Goal: Transaction & Acquisition: Purchase product/service

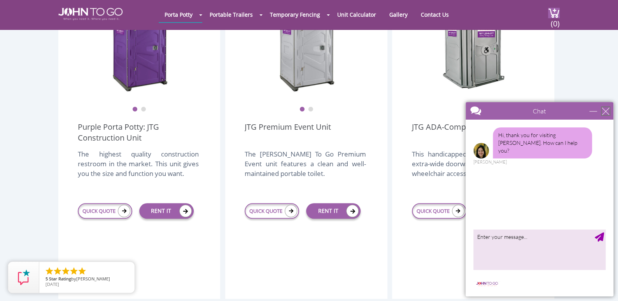
click at [602, 108] on div "close" at bounding box center [605, 111] width 8 height 8
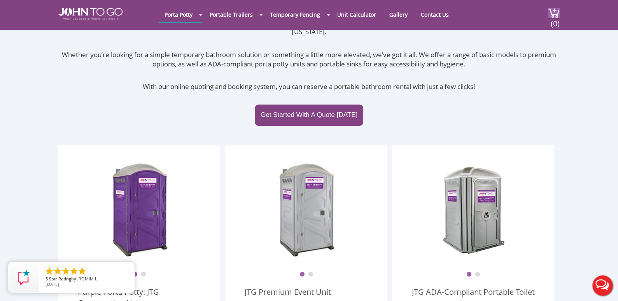
scroll to position [155, 0]
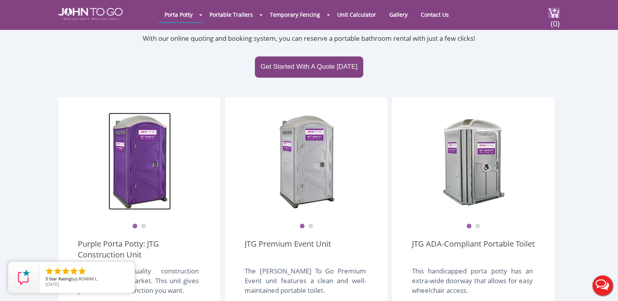
click at [146, 173] on img at bounding box center [139, 161] width 62 height 97
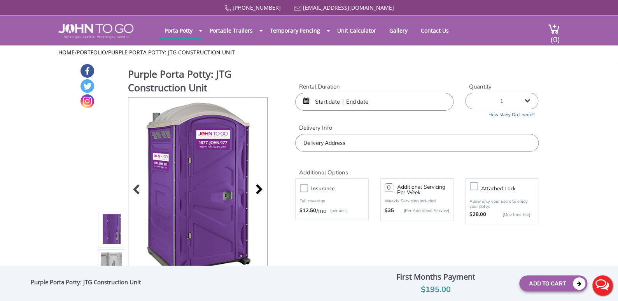
click at [260, 191] on div at bounding box center [257, 190] width 11 height 11
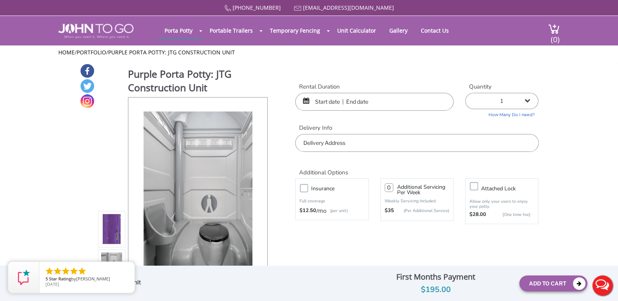
click at [260, 191] on div at bounding box center [197, 191] width 139 height 186
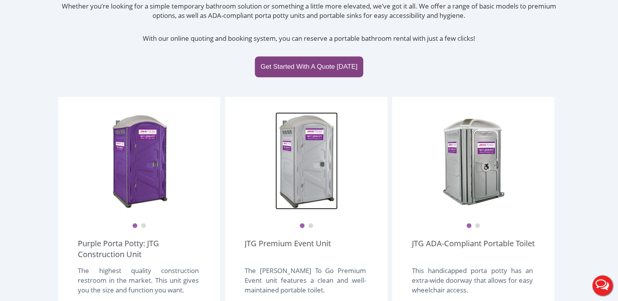
click at [317, 177] on img at bounding box center [306, 160] width 62 height 97
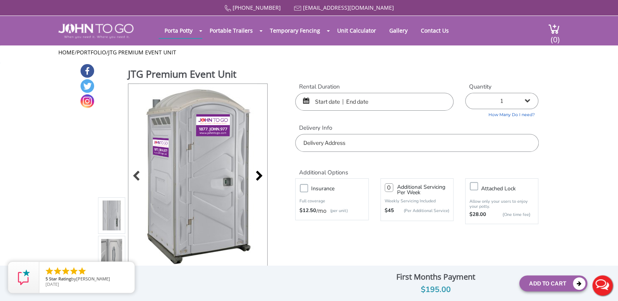
click at [261, 173] on div at bounding box center [257, 176] width 11 height 11
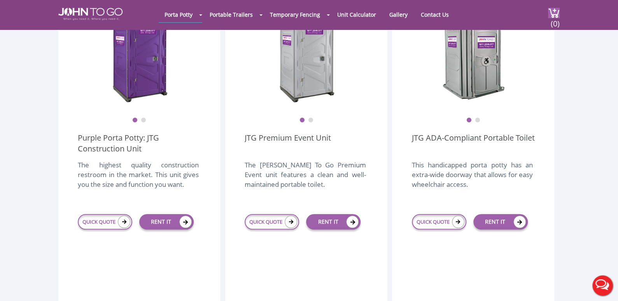
scroll to position [263, 0]
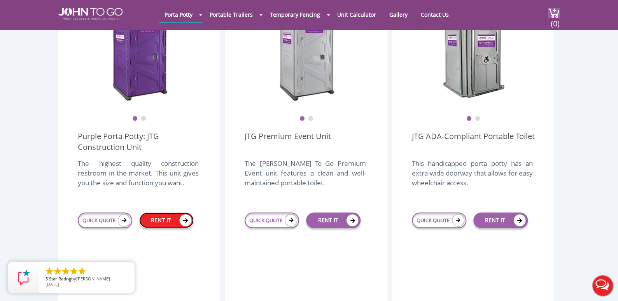
click at [161, 213] on link "RENT IT" at bounding box center [166, 221] width 54 height 16
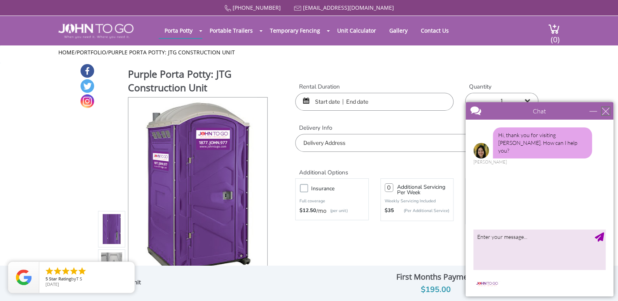
click at [606, 110] on div "close" at bounding box center [605, 111] width 8 height 8
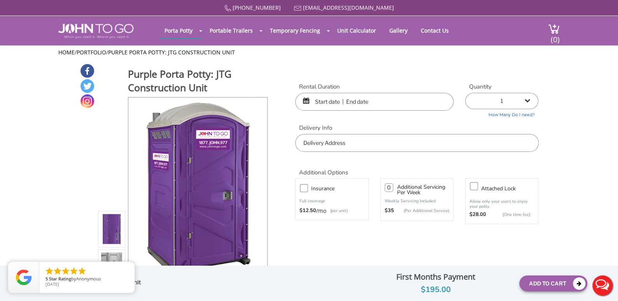
click at [380, 103] on input "text" at bounding box center [374, 102] width 158 height 18
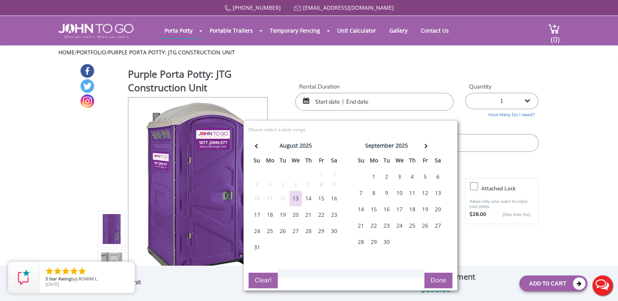
click at [322, 197] on div "15" at bounding box center [321, 199] width 12 height 16
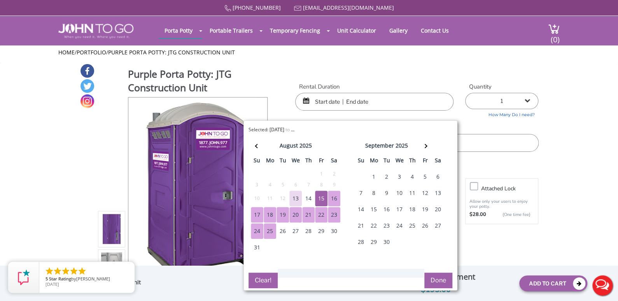
click at [270, 231] on div "25" at bounding box center [270, 232] width 12 height 16
type input "08/15/2025 to 08/25/2025"
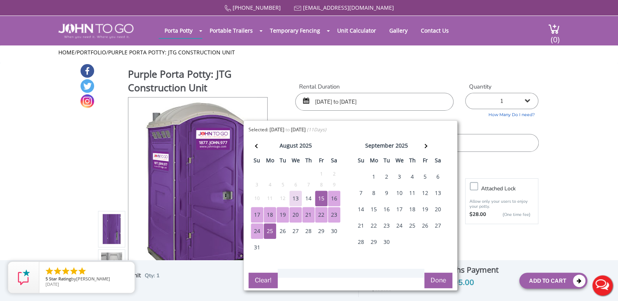
click at [435, 281] on button "Done" at bounding box center [438, 281] width 28 height 16
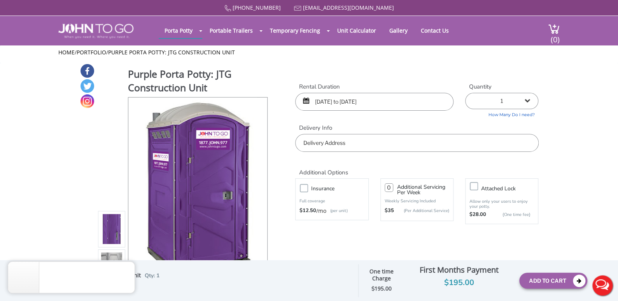
click at [344, 141] on input "text" at bounding box center [416, 143] width 243 height 18
click at [461, 142] on input "3441 Northwest 177th Terrace, Miami Gardens, FL, USA" at bounding box center [416, 143] width 243 height 18
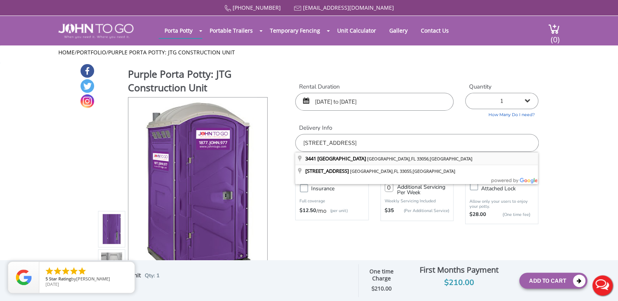
type input "3441 Northwest 177th Terrace, Miami Gardens, FL 33056, USA"
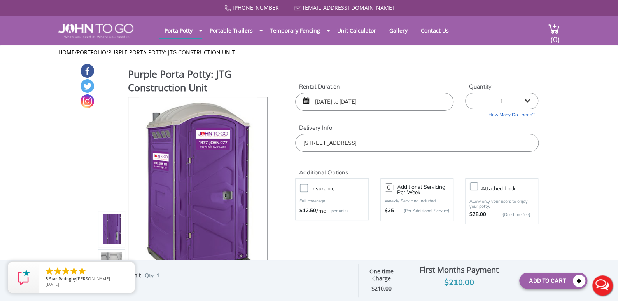
click at [306, 101] on div "08/15/2025 to 08/25/2025" at bounding box center [374, 102] width 158 height 18
click at [302, 100] on div "08/15/2025 to 08/25/2025" at bounding box center [374, 102] width 158 height 18
click at [308, 100] on div "08/15/2025 to 08/25/2025" at bounding box center [374, 102] width 158 height 18
click at [355, 105] on input "08/15/2025 to 08/25/2025" at bounding box center [374, 102] width 158 height 18
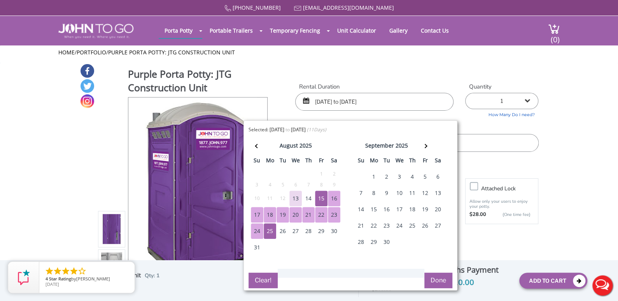
click at [334, 197] on div "16" at bounding box center [334, 199] width 12 height 16
click at [332, 215] on div "23" at bounding box center [334, 215] width 12 height 16
click at [432, 280] on button "Done" at bounding box center [438, 281] width 28 height 16
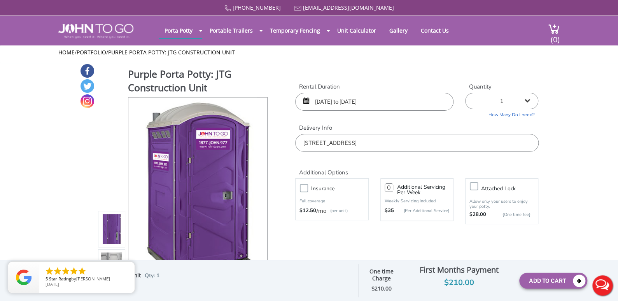
click at [306, 100] on div "08/16/2025 to 08/23/2025" at bounding box center [374, 102] width 158 height 18
click at [326, 101] on input "08/16/2025 to 08/23/2025" at bounding box center [374, 102] width 158 height 18
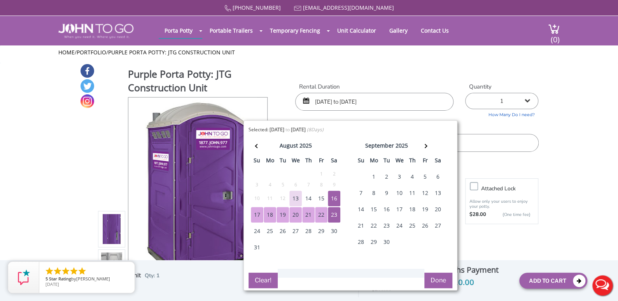
click at [331, 200] on div "16" at bounding box center [334, 199] width 12 height 16
click at [281, 216] on div "19" at bounding box center [282, 215] width 12 height 16
type input "08/16/2025 to 08/19/2025"
click at [432, 279] on button "Done" at bounding box center [438, 281] width 28 height 16
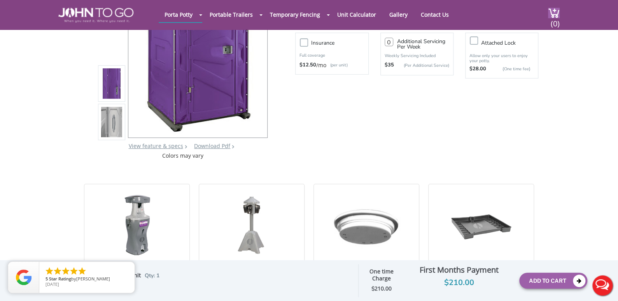
scroll to position [233, 0]
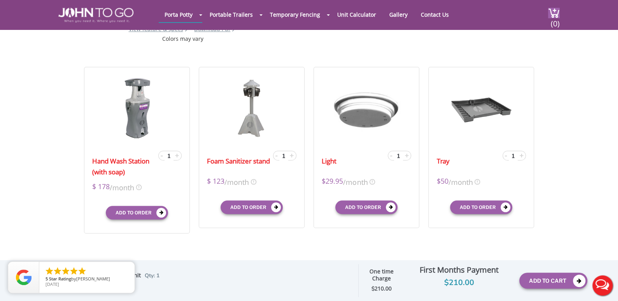
click at [452, 282] on div "$210.00" at bounding box center [458, 283] width 108 height 12
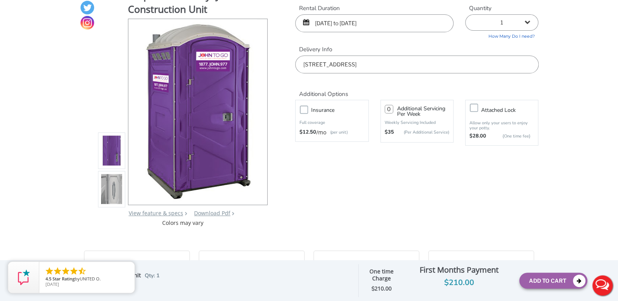
scroll to position [0, 0]
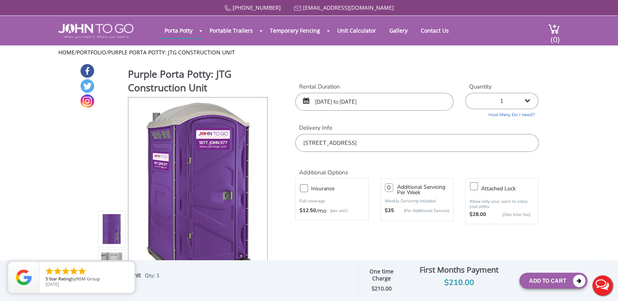
click at [386, 187] on input "number" at bounding box center [388, 188] width 9 height 9
click at [550, 278] on button "Add To Cart" at bounding box center [553, 281] width 68 height 16
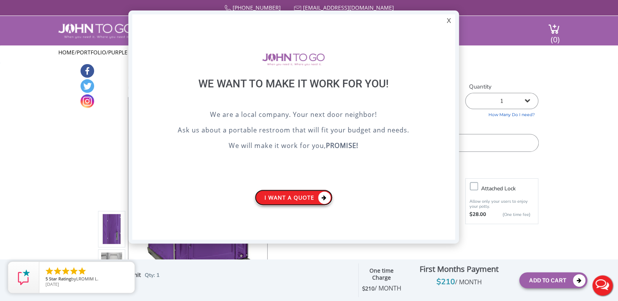
click at [297, 199] on link "I want a Quote" at bounding box center [294, 198] width 78 height 16
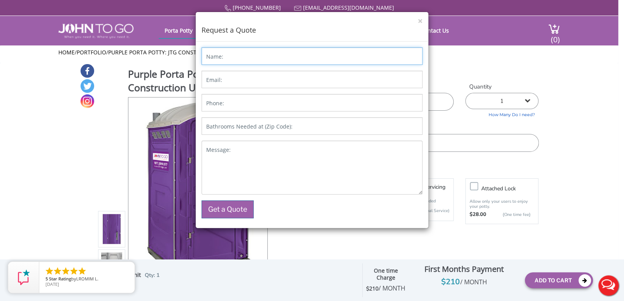
click at [231, 58] on input "Name:" at bounding box center [311, 55] width 221 height 17
type input "YOVA"
click at [273, 127] on label "Bathrooms Needed at (Zip Code):" at bounding box center [249, 127] width 86 height 8
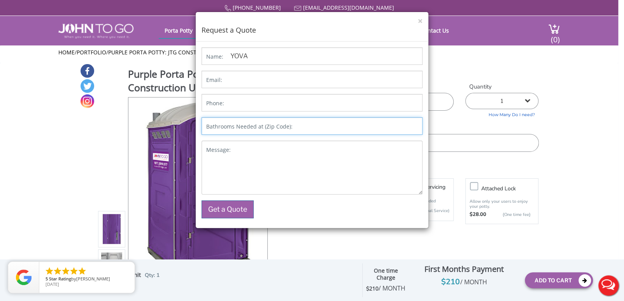
click at [273, 127] on input "Bathrooms Needed at (Zip Code):" at bounding box center [311, 125] width 221 height 17
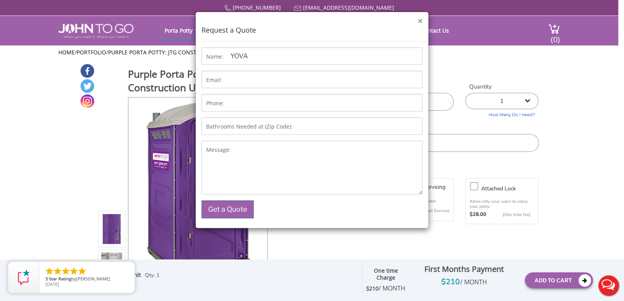
click at [418, 21] on button "×" at bounding box center [420, 21] width 5 height 8
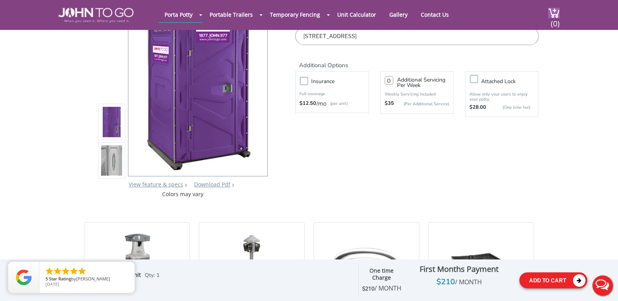
click at [538, 277] on button "Add To Cart" at bounding box center [553, 281] width 68 height 16
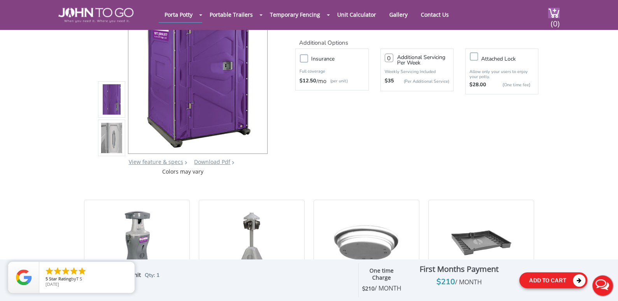
scroll to position [116, 0]
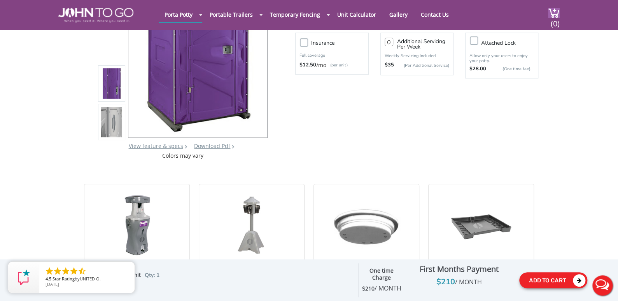
click at [571, 273] on button "Add To Cart" at bounding box center [553, 281] width 68 height 16
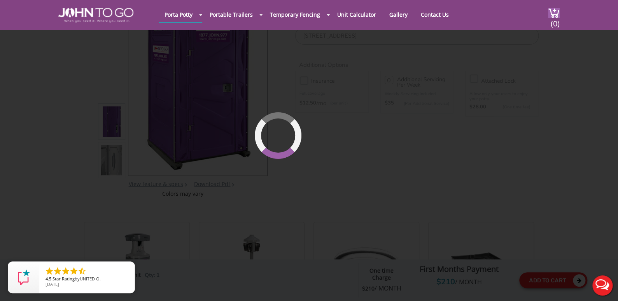
scroll to position [53, 0]
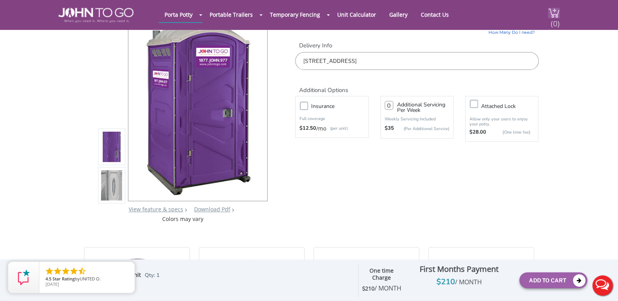
click at [555, 19] on span "(0)" at bounding box center [554, 20] width 9 height 17
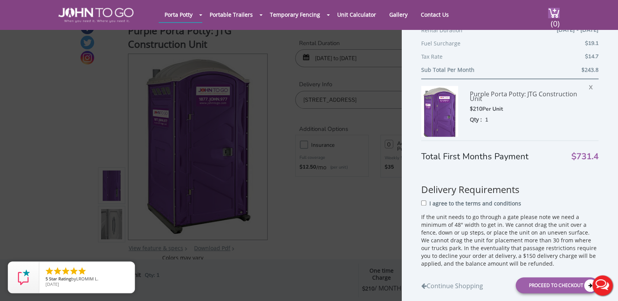
scroll to position [272, 0]
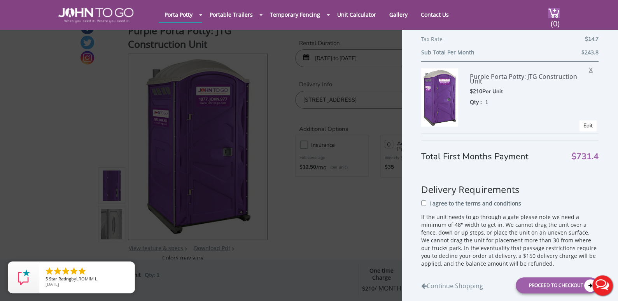
click at [589, 68] on span "X" at bounding box center [593, 69] width 8 height 10
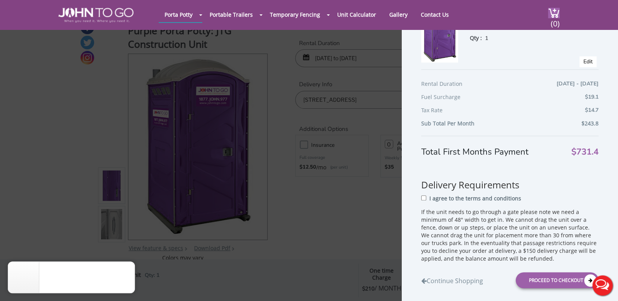
scroll to position [200, 0]
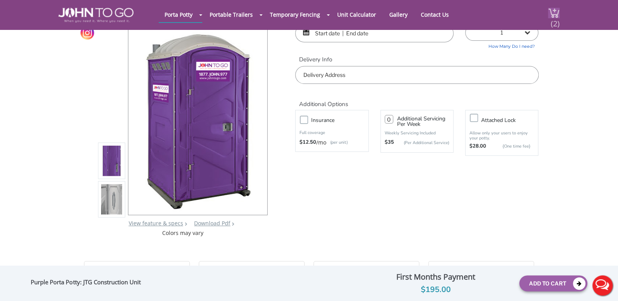
click at [556, 25] on span "(2)" at bounding box center [554, 20] width 9 height 17
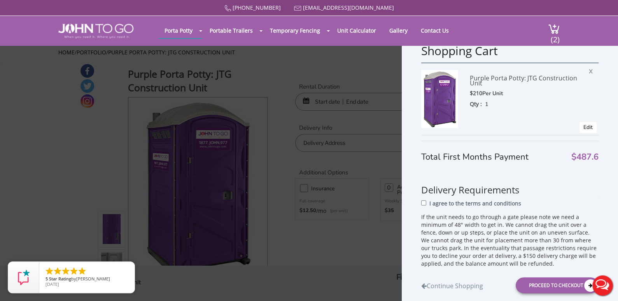
scroll to position [78, 0]
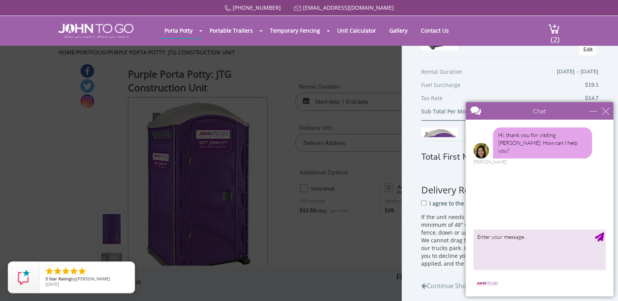
click at [552, 88] on div "Fuel Surcharge $19.1" at bounding box center [509, 86] width 177 height 13
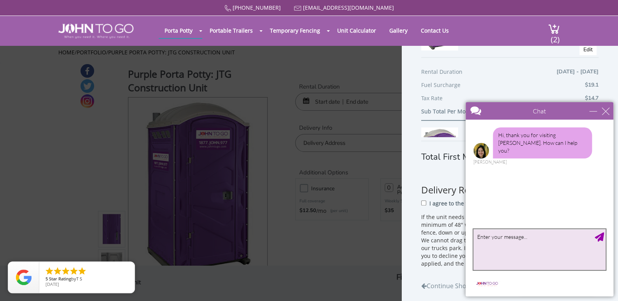
click at [502, 239] on textarea "type your message" at bounding box center [539, 249] width 132 height 41
type textarea "Good morning"
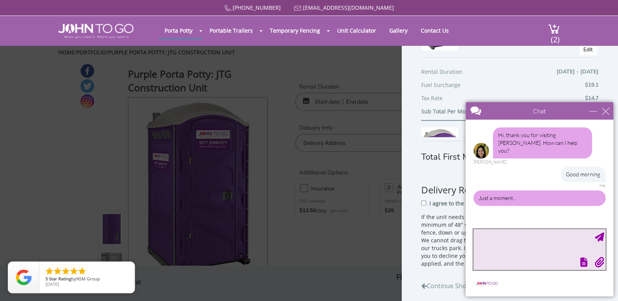
click at [502, 238] on textarea "type your message" at bounding box center [539, 249] width 132 height 41
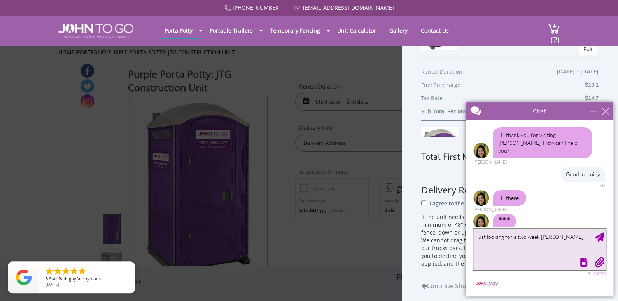
scroll to position [3, 0]
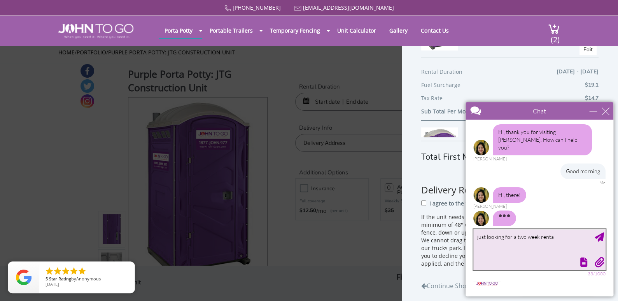
type textarea "just looking for a two week rental"
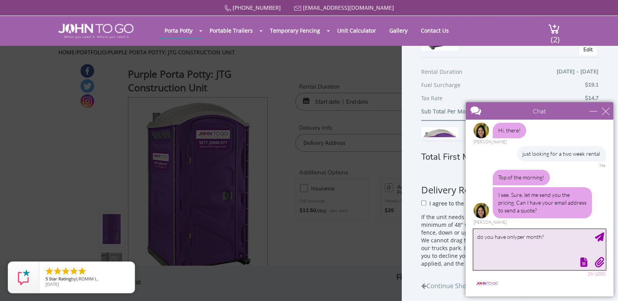
scroll to position [60, 0]
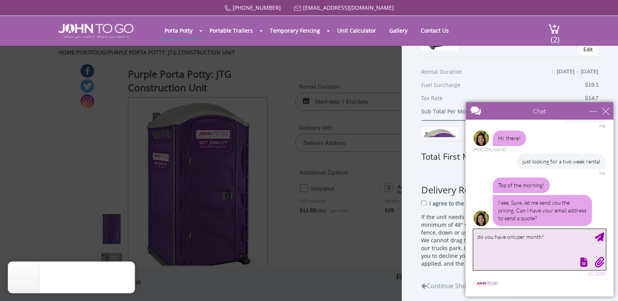
type textarea "do you have only per month?"
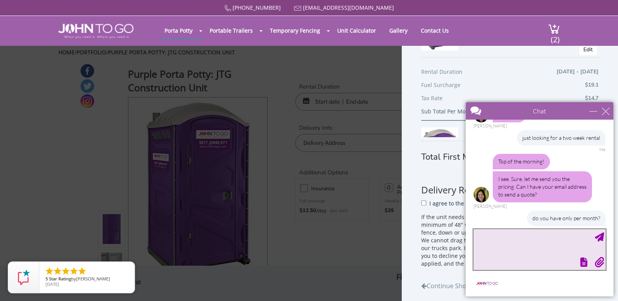
scroll to position [83, 0]
click at [482, 237] on textarea "type your message" at bounding box center [539, 249] width 132 height 41
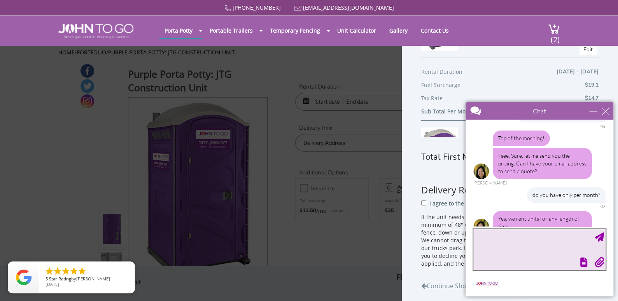
scroll to position [115, 0]
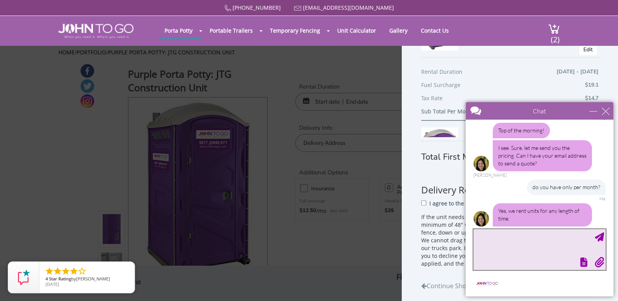
click at [482, 237] on textarea "type your message" at bounding box center [539, 249] width 132 height 41
click at [482, 238] on textarea "so even if we needed for two weeks a whole month is charged?" at bounding box center [539, 249] width 132 height 41
click at [527, 238] on textarea "so , even if we needed for two weeks a whole month is charged?" at bounding box center [539, 249] width 132 height 41
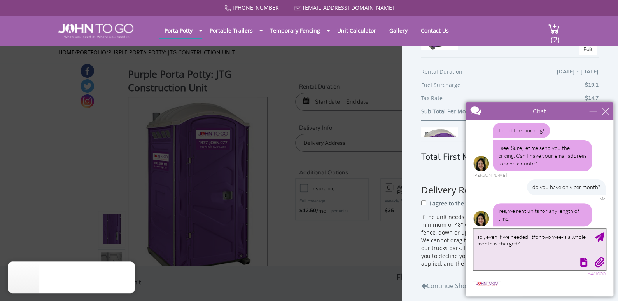
type textarea "so , even if we needed it for two weeks a whole month is charged?"
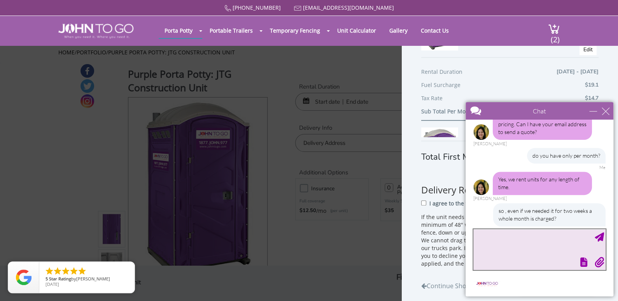
scroll to position [170, 0]
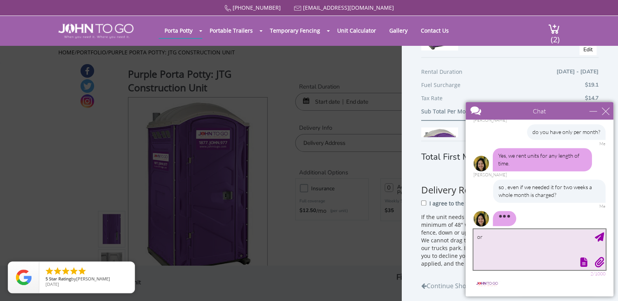
type textarea "o"
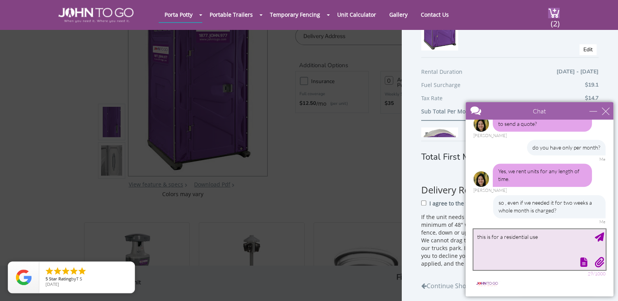
scroll to position [146, 0]
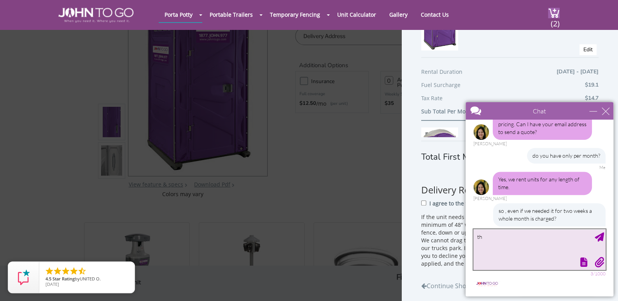
type textarea "t"
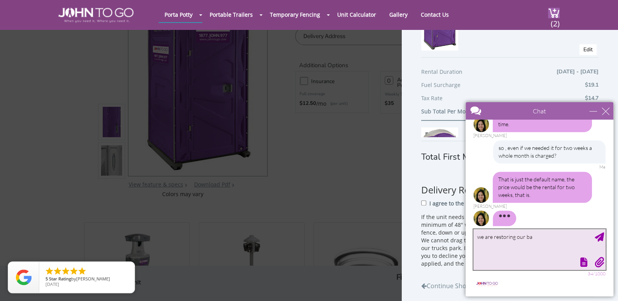
scroll to position [211, 0]
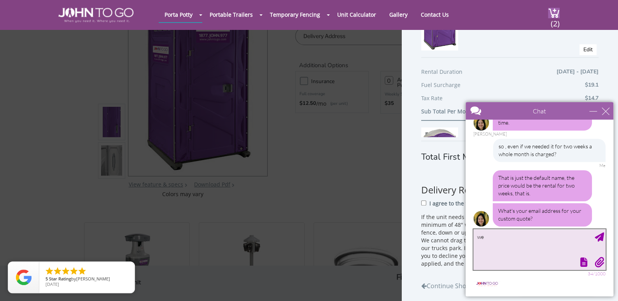
type textarea "w"
click at [496, 238] on textarea "perfect so what would be the price for two weeks? we re in miami garden Florida…" at bounding box center [539, 249] width 132 height 41
click at [546, 243] on textarea "perfect ,so what would be the price for two weeks? we re in miami garden Florid…" at bounding box center [539, 249] width 132 height 41
type textarea "perfect ,so what would be the price for two weeks? we re in [GEOGRAPHIC_DATA] ,…"
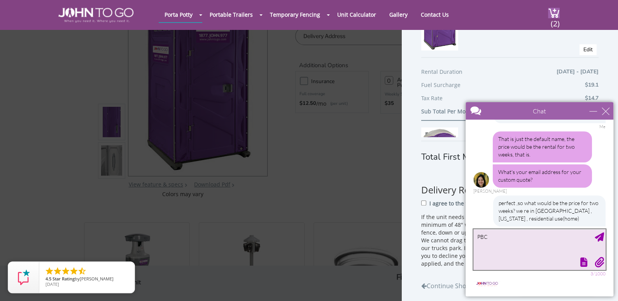
scroll to position [273, 0]
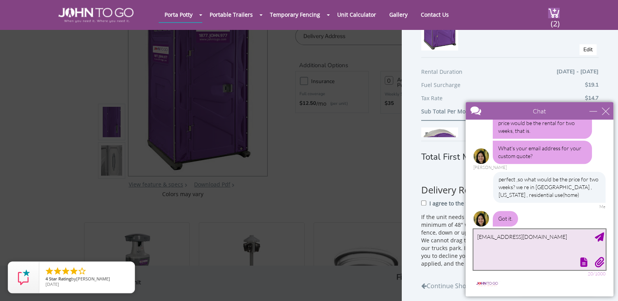
type textarea "[EMAIL_ADDRESS][DOMAIN_NAME]"
click at [600, 236] on div "Send Message" at bounding box center [598, 236] width 9 height 9
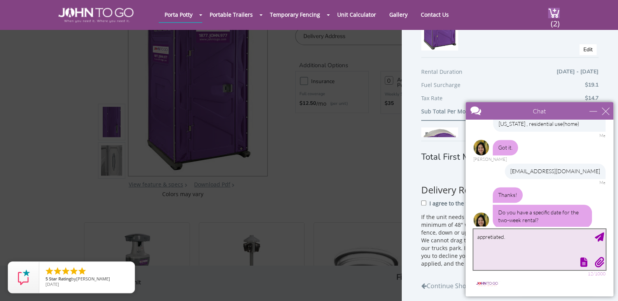
scroll to position [346, 0]
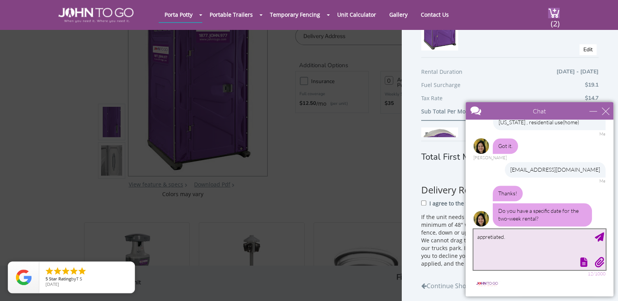
drag, startPoint x: 508, startPoint y: 236, endPoint x: 476, endPoint y: 237, distance: 31.5
click at [476, 237] on textarea "appretiated." at bounding box center [539, 249] width 132 height 41
type textarea "yes , from 8/15 -8-29 ,"
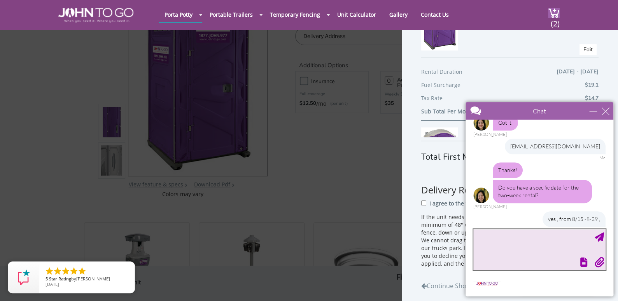
scroll to position [416, 0]
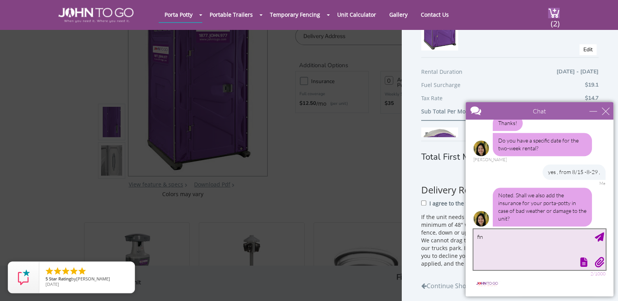
type textarea "fine"
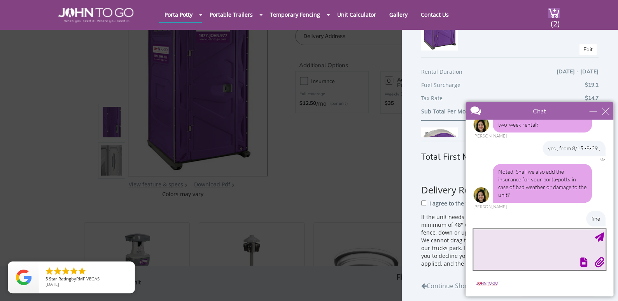
scroll to position [464, 0]
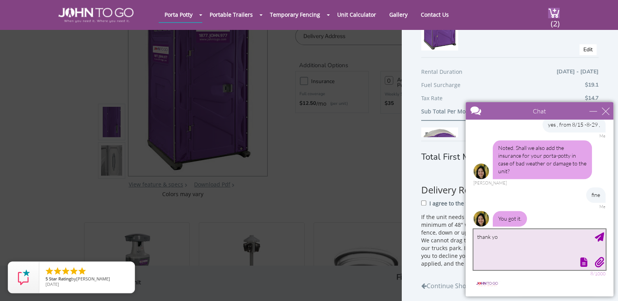
type textarea "thank you"
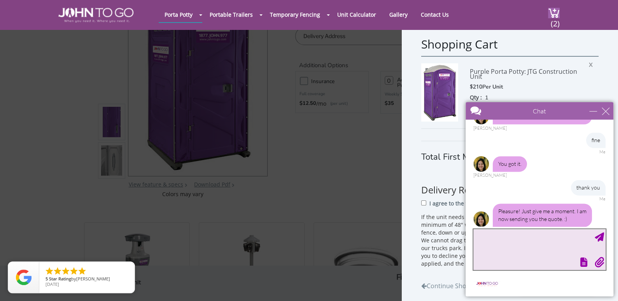
scroll to position [5, 0]
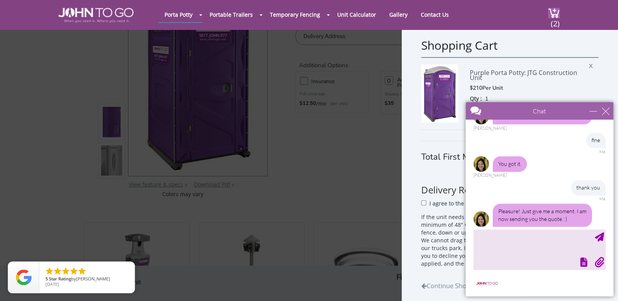
click at [589, 67] on span "X" at bounding box center [593, 65] width 8 height 10
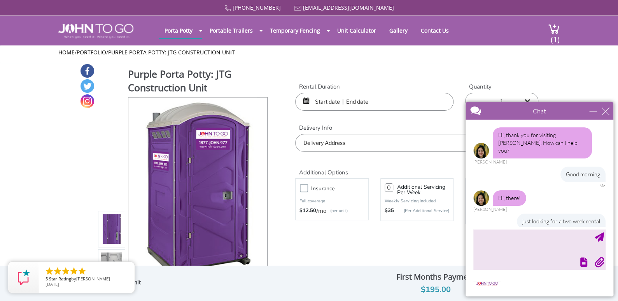
scroll to position [552, 0]
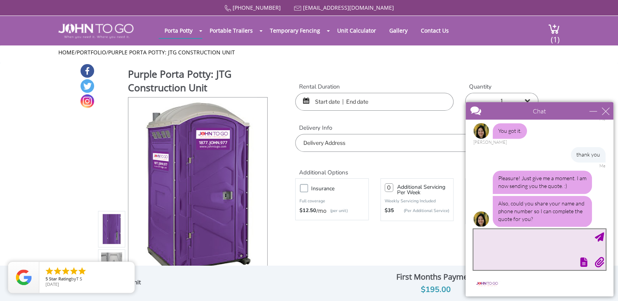
click at [528, 234] on textarea "type your message" at bounding box center [539, 249] width 132 height 41
type textarea "[PERSON_NAME]"
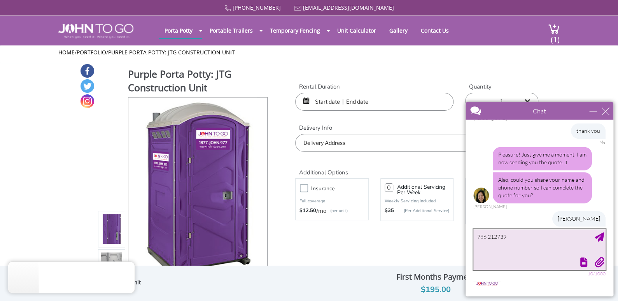
type textarea "[PHONE_NUMBER]"
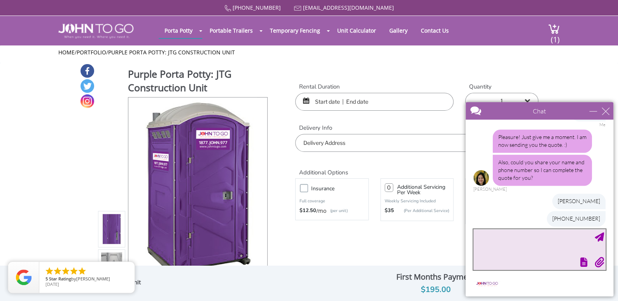
scroll to position [617, 0]
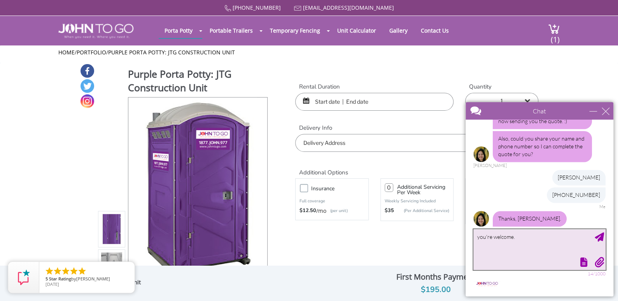
type textarea "you're welcome.."
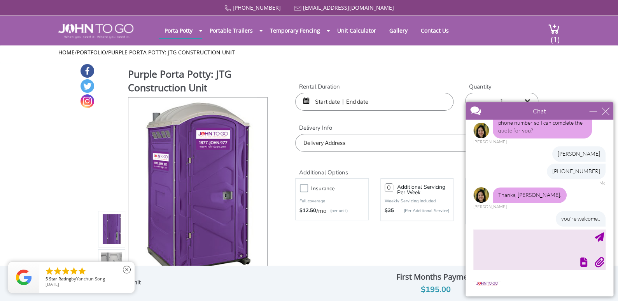
click at [59, 281] on span "[DATE]" at bounding box center [52, 284] width 14 height 6
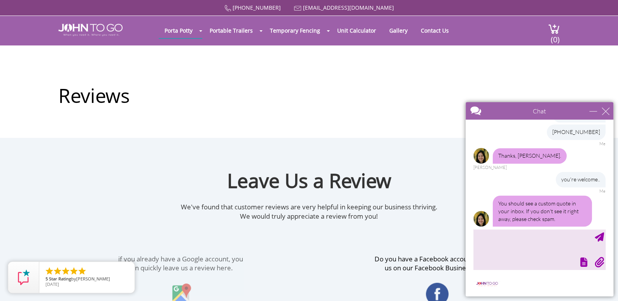
scroll to position [720, 0]
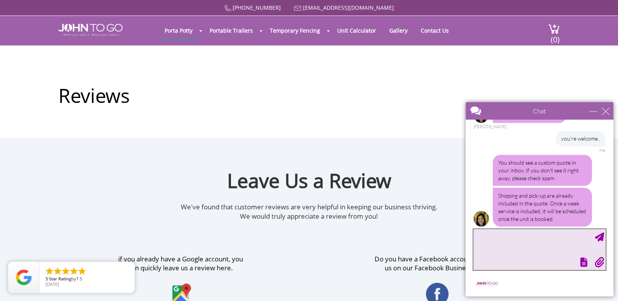
click at [514, 239] on textarea "type your message" at bounding box center [539, 249] width 132 height 41
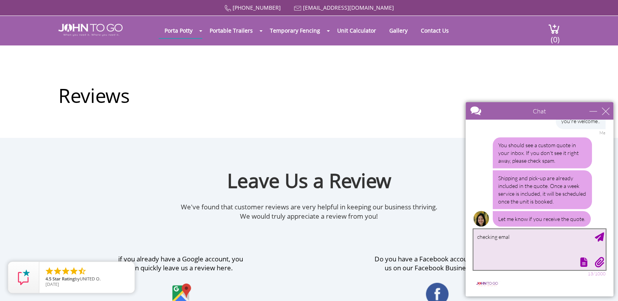
type textarea "checking emals"
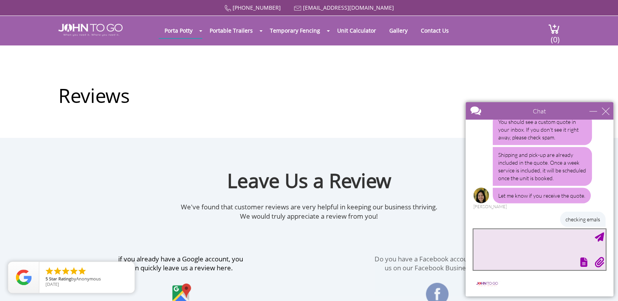
scroll to position [785, 0]
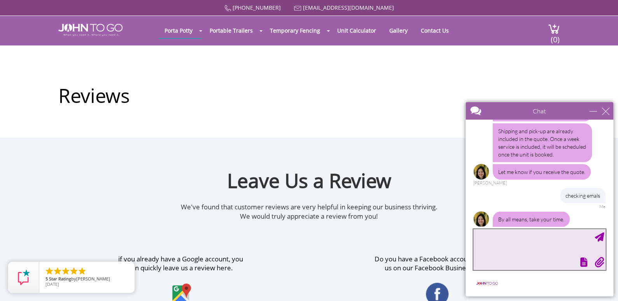
click at [495, 232] on textarea "type your message" at bounding box center [539, 249] width 132 height 41
type textarea "thank you.."
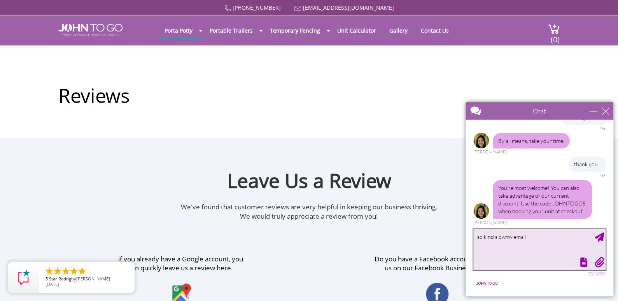
scroll to position [887, 0]
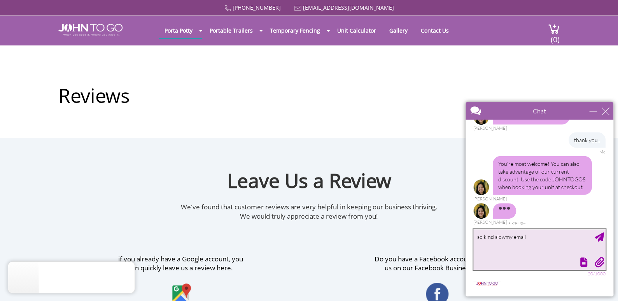
click at [505, 235] on textarea "so kind slowmy email" at bounding box center [539, 249] width 132 height 41
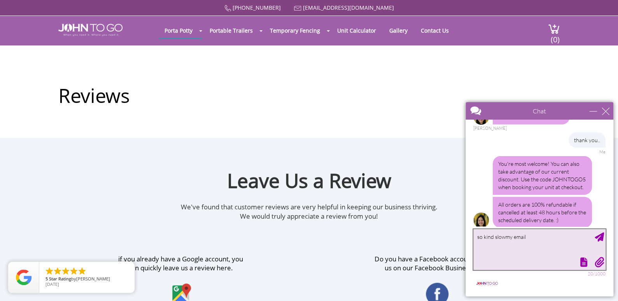
scroll to position [896, 0]
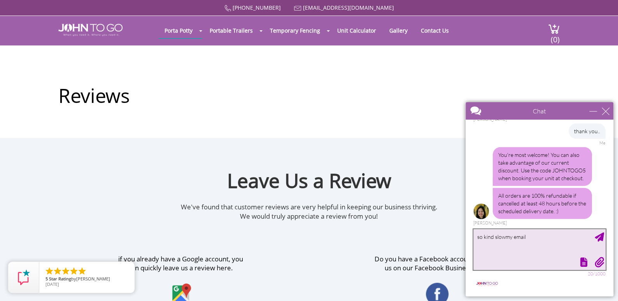
click at [506, 239] on textarea "so kind slowmy email" at bounding box center [539, 249] width 132 height 41
drag, startPoint x: 505, startPoint y: 237, endPoint x: 476, endPoint y: 238, distance: 29.2
click at [476, 238] on textarea "so kind slow my email" at bounding box center [539, 249] width 132 height 41
click at [518, 238] on textarea "my email" at bounding box center [539, 249] width 132 height 41
type textarea "m"
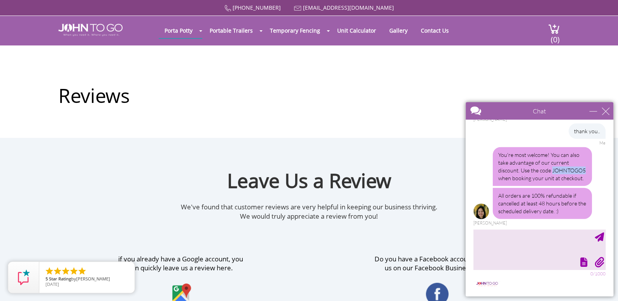
drag, startPoint x: 532, startPoint y: 170, endPoint x: 496, endPoint y: 172, distance: 35.8
click at [496, 172] on div "You're most welcome! You can also take advantage of our current discount. Use t…" at bounding box center [542, 166] width 99 height 39
copy div "JOHNTOGO5"
click at [502, 236] on textarea "type your message" at bounding box center [539, 249] width 132 height 41
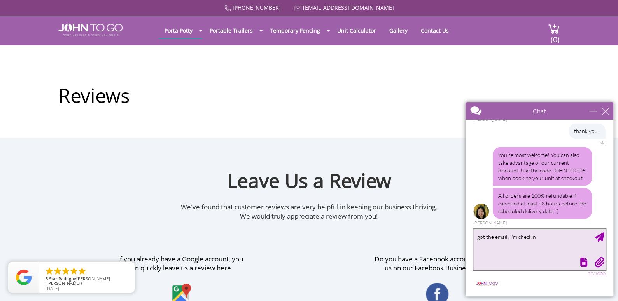
type textarea "got the email , i'm checking"
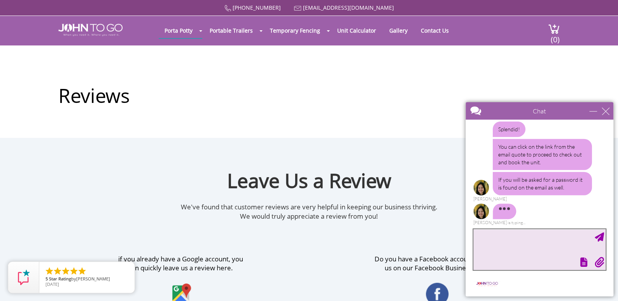
scroll to position [1043, 0]
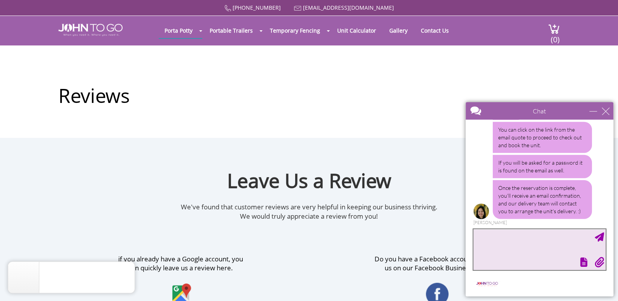
click at [482, 239] on textarea "type your message" at bounding box center [539, 249] width 132 height 41
type textarea "but i see a $210 per month!!"
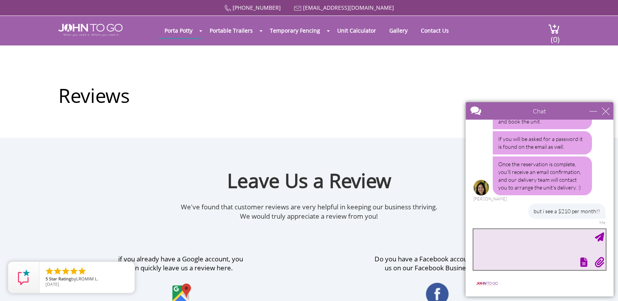
click at [482, 239] on textarea "type your message" at bounding box center [539, 249] width 132 height 41
type textarea "just needed for two weeks"
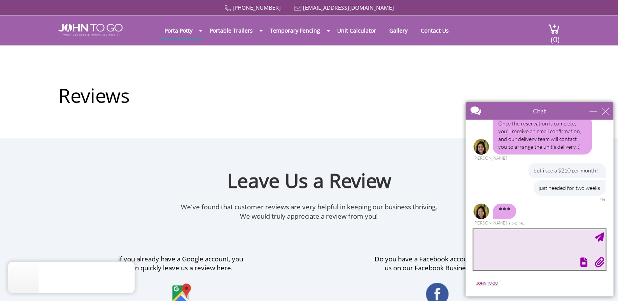
click at [508, 242] on textarea "type your message" at bounding box center [539, 249] width 132 height 41
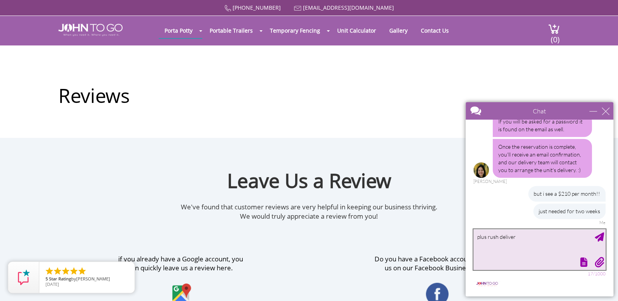
type textarea "plus rush delivery"
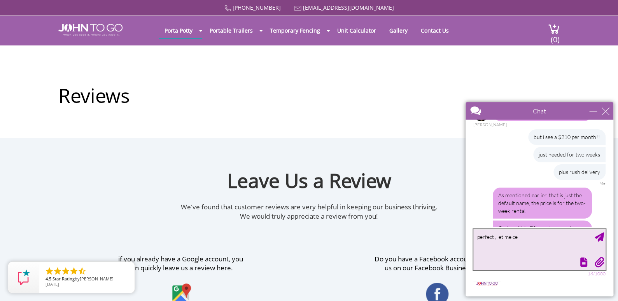
scroll to position [1174, 0]
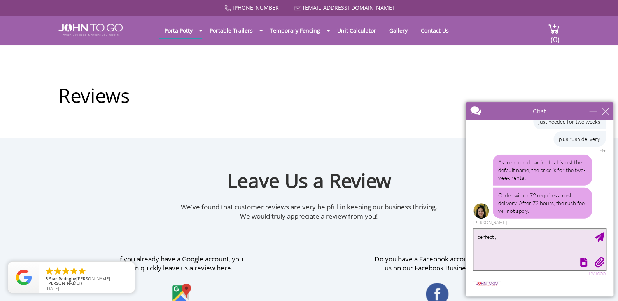
type textarea "perfect ,"
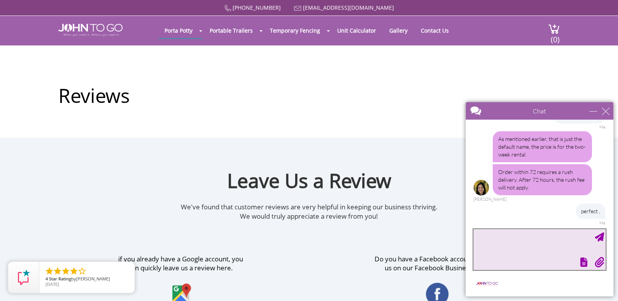
scroll to position [1221, 0]
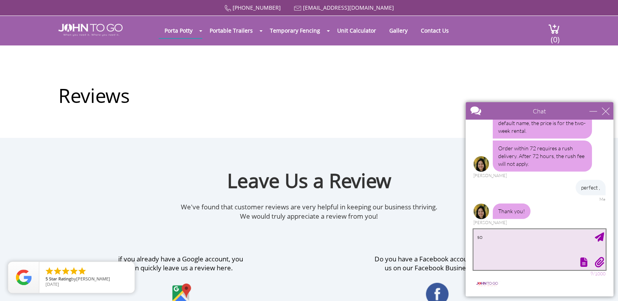
type textarea "s"
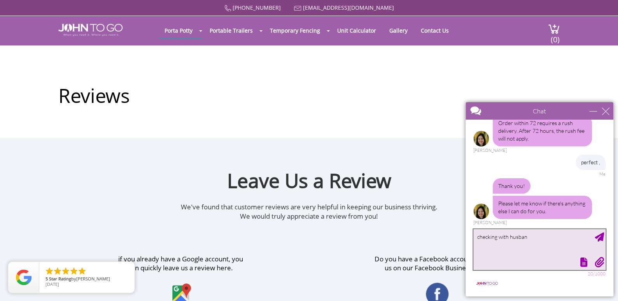
type textarea "checking with husband"
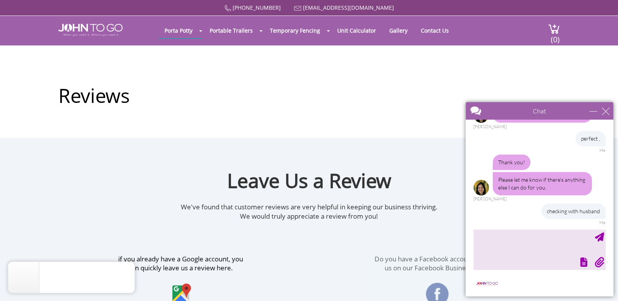
scroll to position [1293, 0]
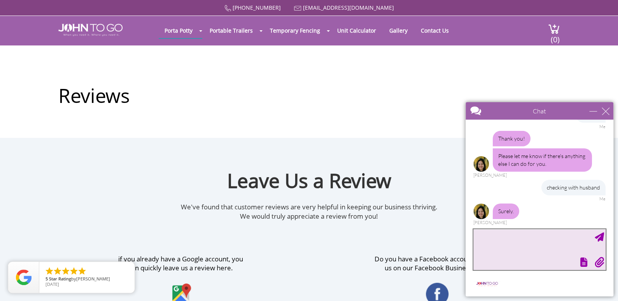
click at [502, 243] on textarea "type your message" at bounding box center [539, 249] width 132 height 41
type textarea "what is the promo code?"
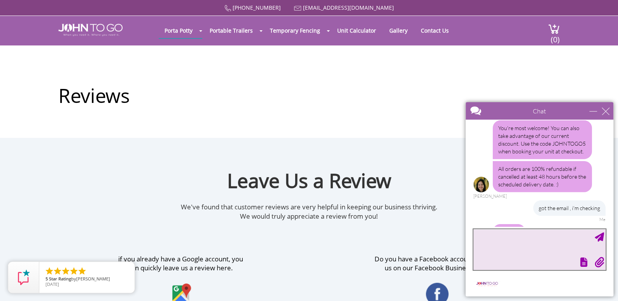
scroll to position [850, 0]
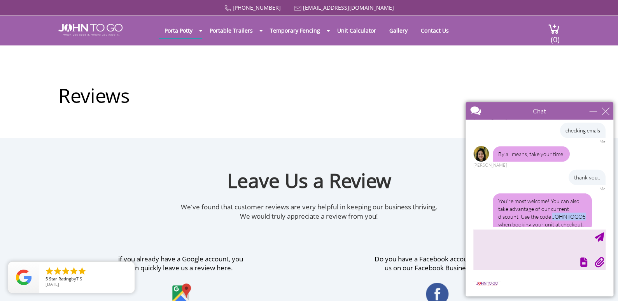
drag, startPoint x: 531, startPoint y: 215, endPoint x: 496, endPoint y: 215, distance: 35.0
click at [496, 215] on div "You're most welcome! You can also take advantage of our current discount. Use t…" at bounding box center [542, 212] width 99 height 39
copy div "JOHNTOGO5"
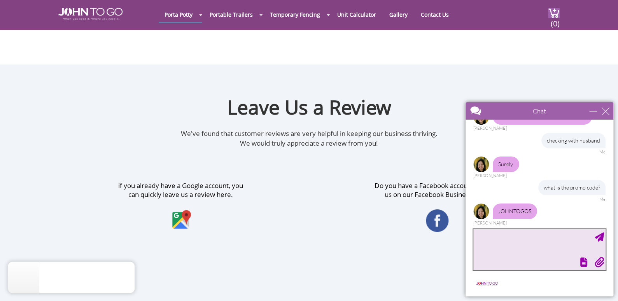
scroll to position [0, 0]
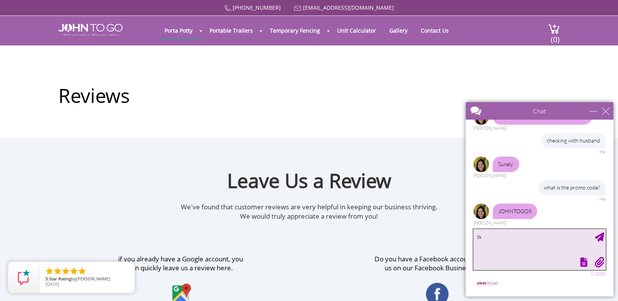
type textarea "tks"
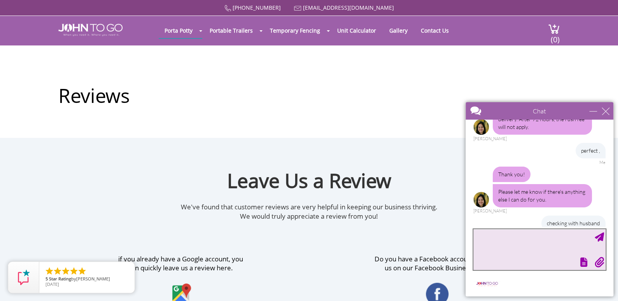
scroll to position [1247, 0]
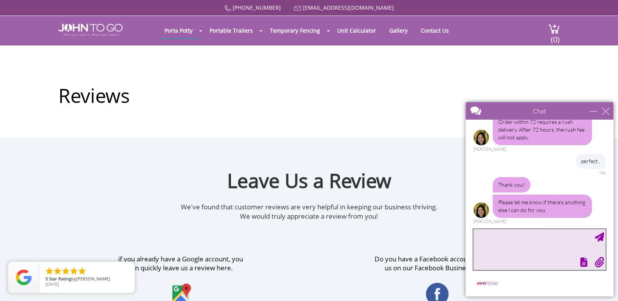
click at [517, 235] on textarea "type your message" at bounding box center [539, 249] width 132 height 41
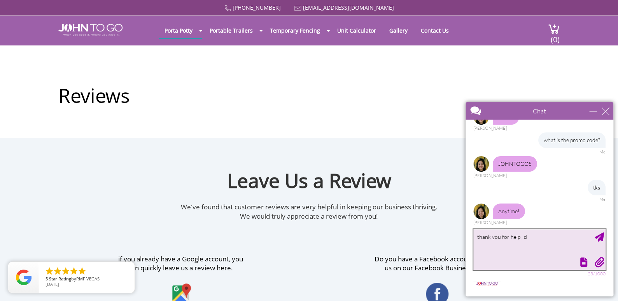
type textarea "thank you for help ,"
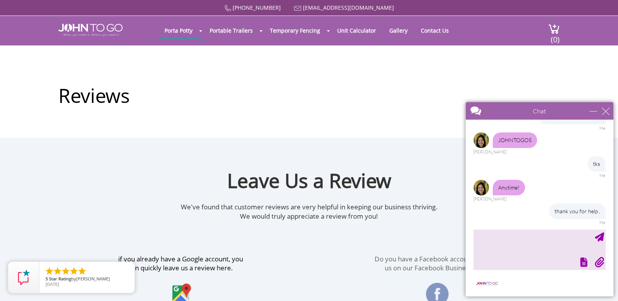
scroll to position [1443, 0]
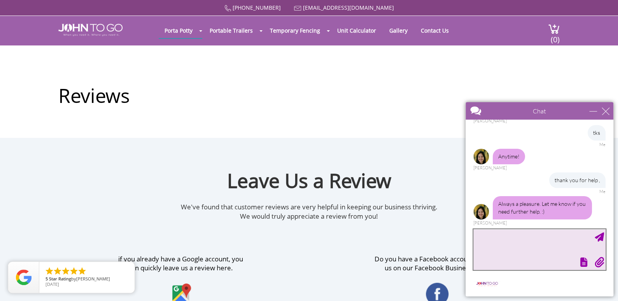
click at [519, 240] on textarea "type your message" at bounding box center [539, 249] width 132 height 41
